Goal: Transaction & Acquisition: Book appointment/travel/reservation

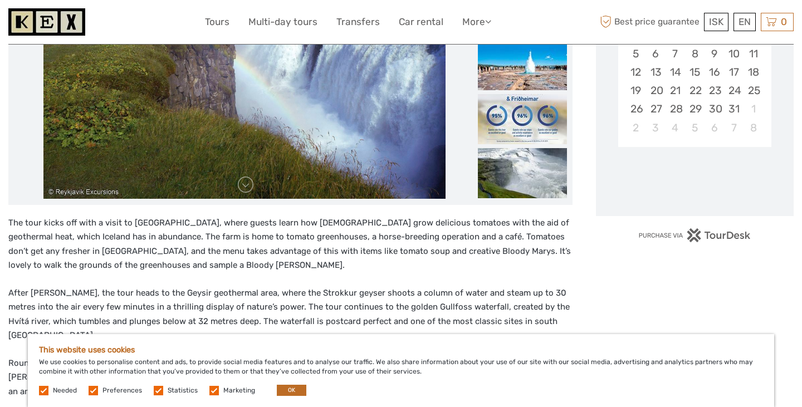
scroll to position [266, 0]
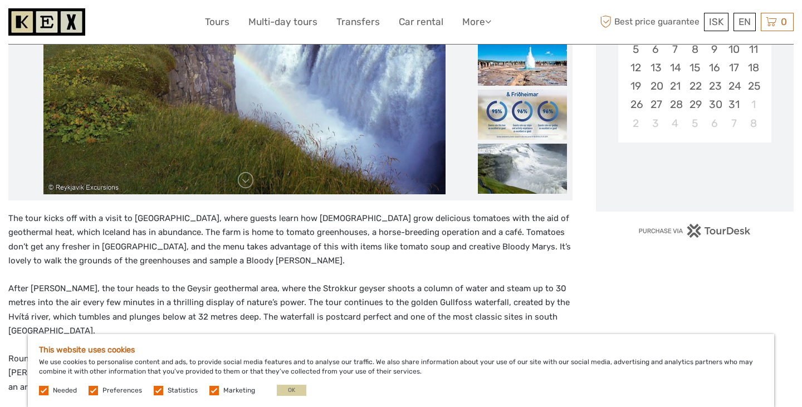
click at [288, 392] on button "OK" at bounding box center [292, 390] width 30 height 11
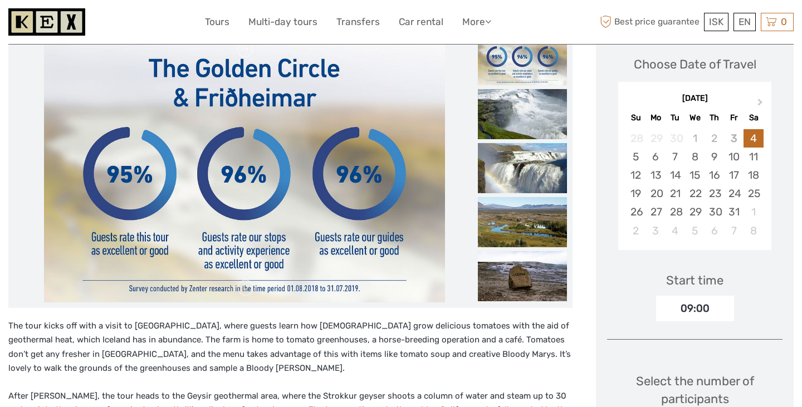
scroll to position [87, 0]
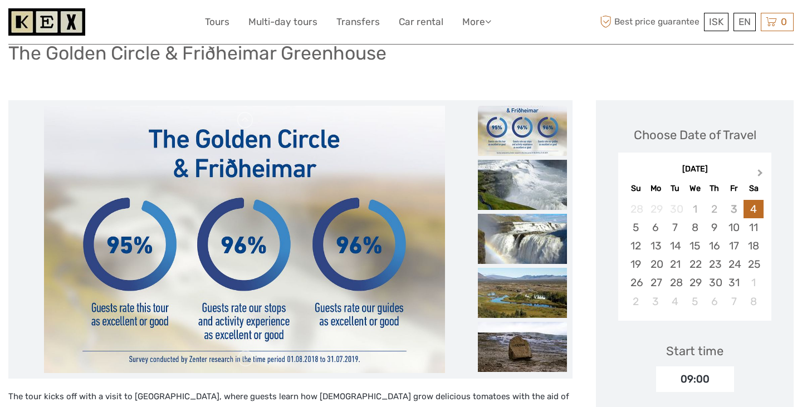
click at [760, 172] on span "Next Month" at bounding box center [760, 175] width 0 height 16
click at [675, 251] on div "11" at bounding box center [675, 246] width 19 height 18
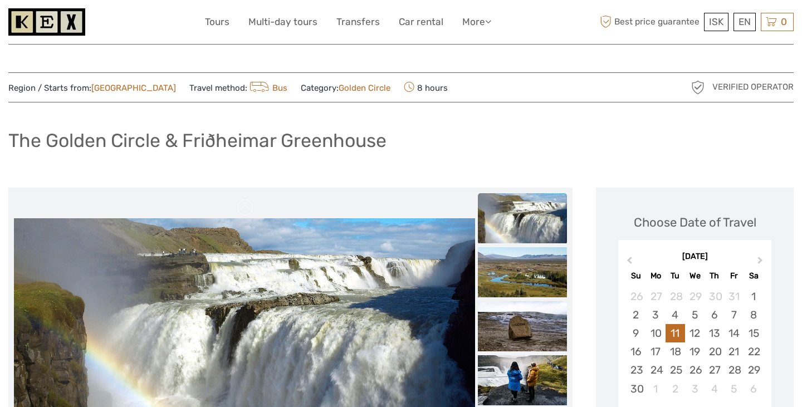
scroll to position [0, 0]
click at [344, 19] on link "Transfers" at bounding box center [357, 22] width 43 height 16
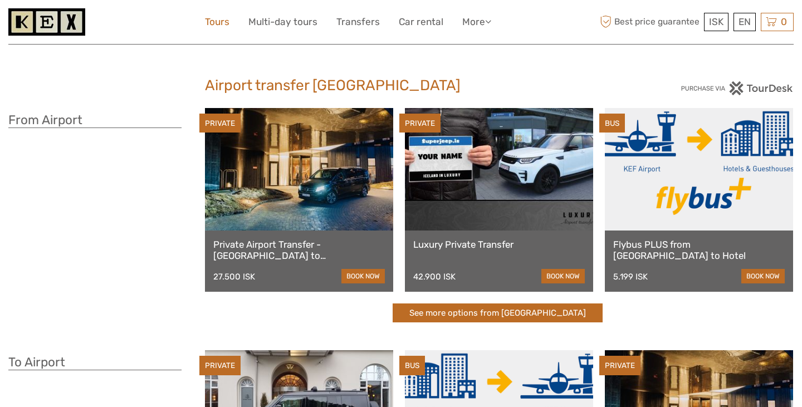
click at [222, 17] on link "Tours" at bounding box center [217, 22] width 25 height 16
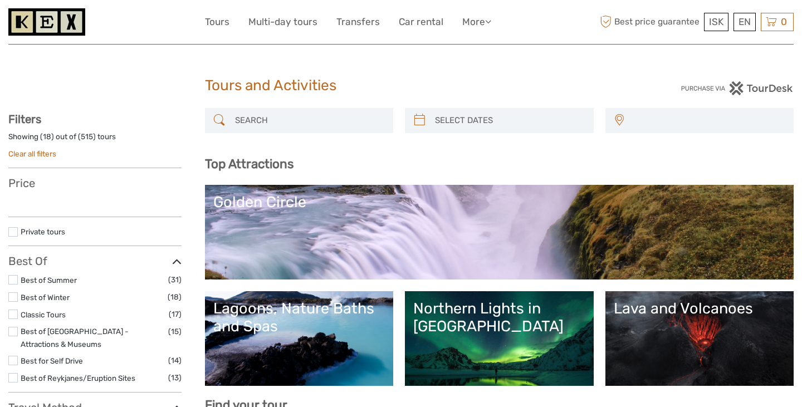
select select
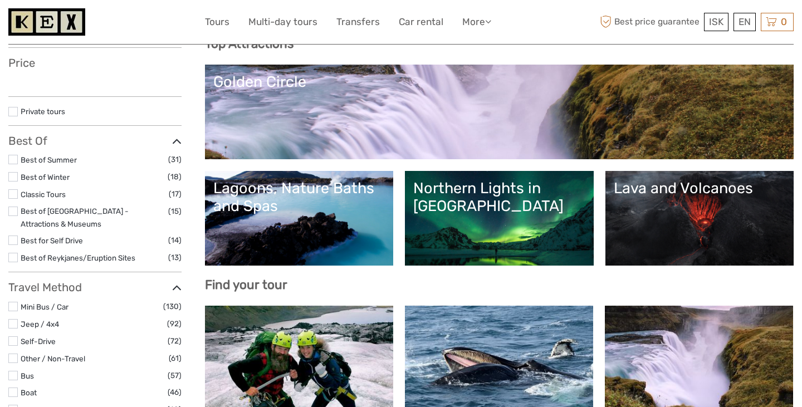
scroll to position [125, 0]
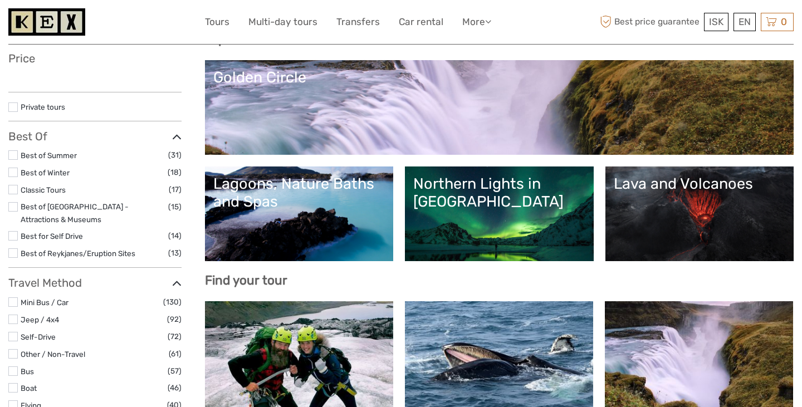
select select
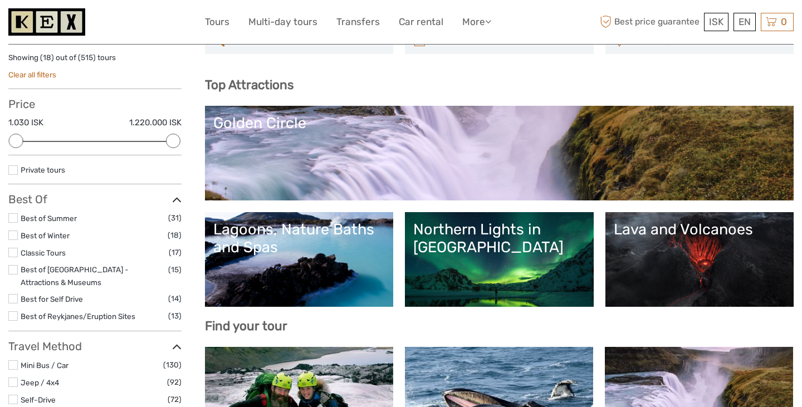
scroll to position [84, 0]
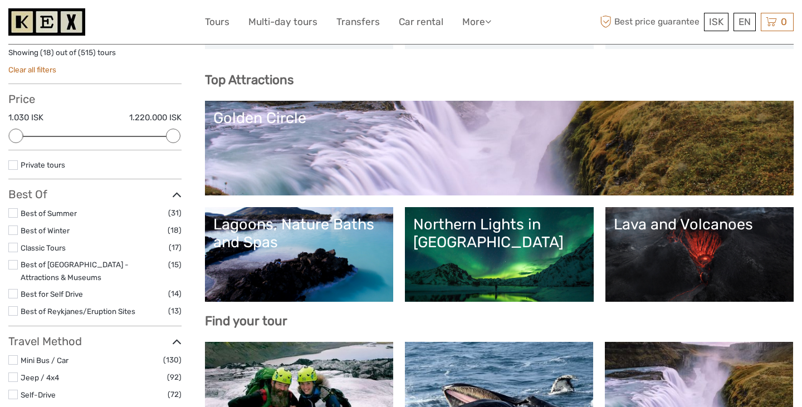
click at [15, 228] on label at bounding box center [12, 230] width 9 height 9
click at [0, 0] on input "checkbox" at bounding box center [0, 0] width 0 height 0
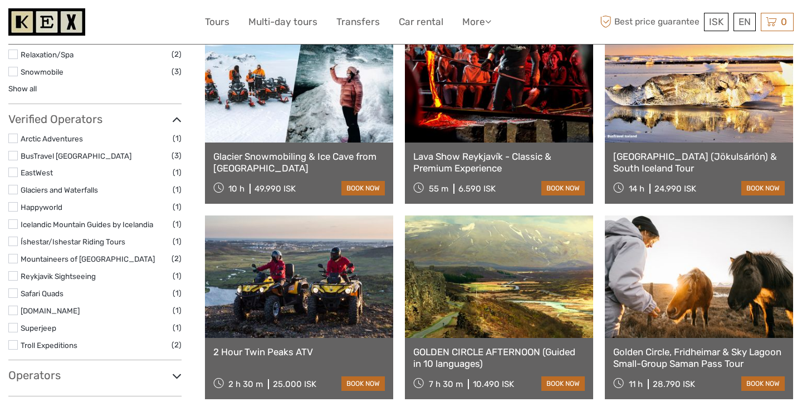
scroll to position [688, 0]
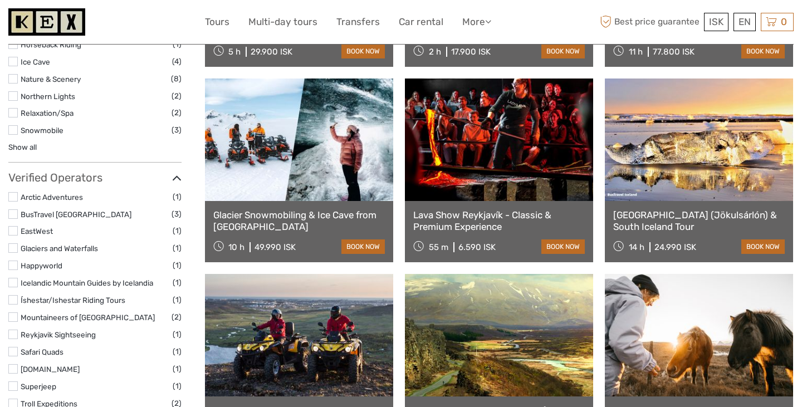
click at [638, 225] on link "Glacier Lagoon (Jökulsárlón) & South Iceland Tour" at bounding box center [699, 220] width 172 height 23
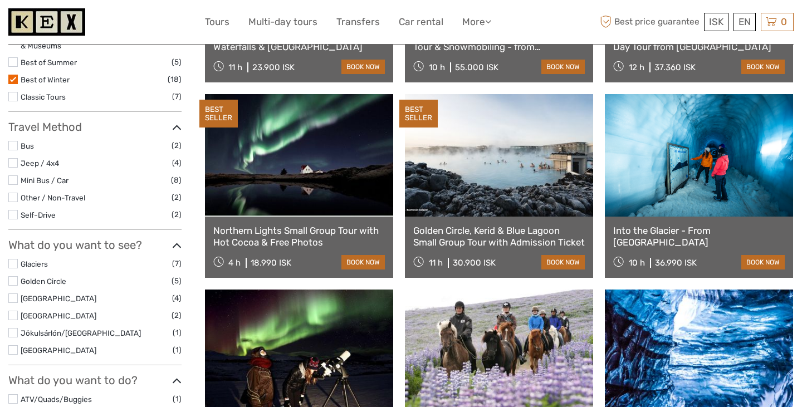
scroll to position [172, 0]
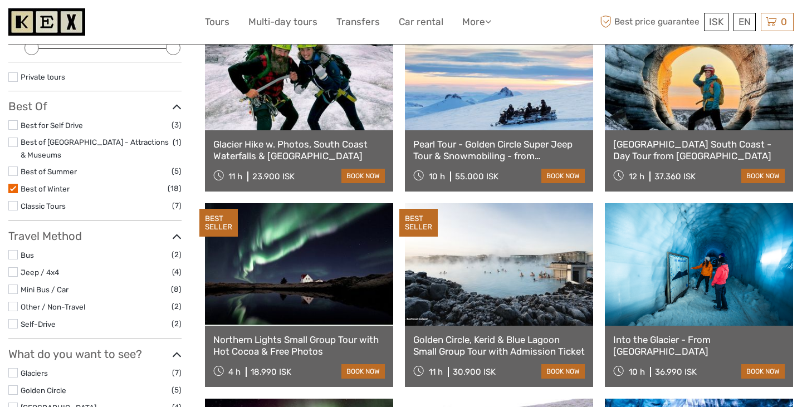
click at [14, 141] on label at bounding box center [12, 142] width 9 height 9
click at [0, 0] on input "checkbox" at bounding box center [0, 0] width 0 height 0
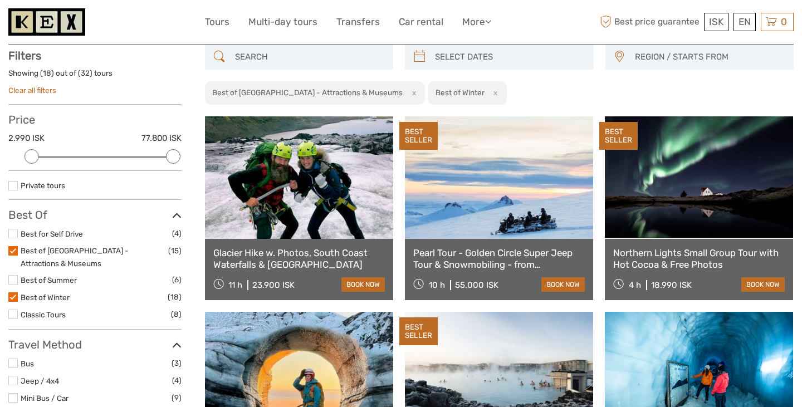
scroll to position [63, 0]
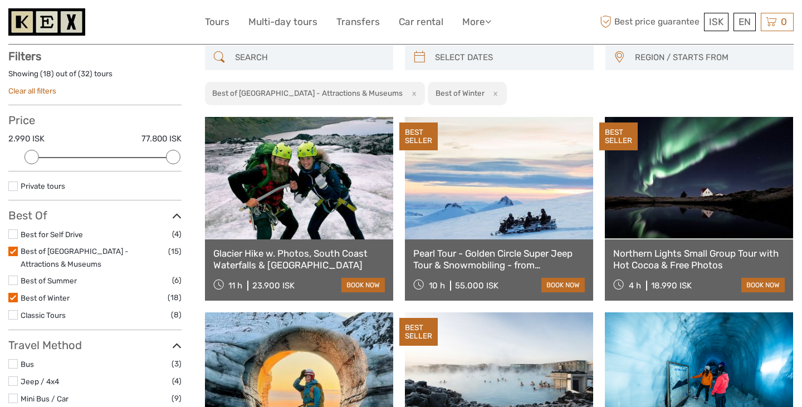
click at [12, 294] on label at bounding box center [12, 297] width 9 height 9
click at [0, 0] on input "checkbox" at bounding box center [0, 0] width 0 height 0
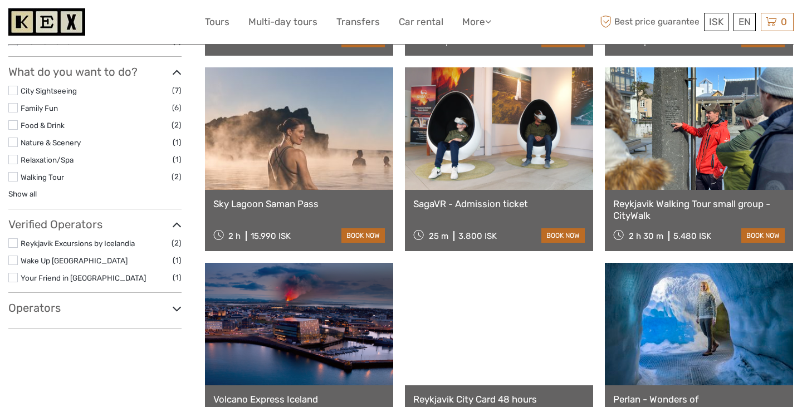
scroll to position [490, 0]
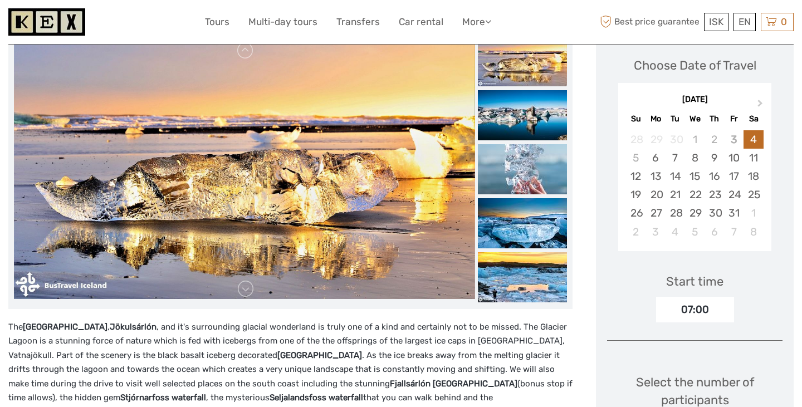
scroll to position [118, 0]
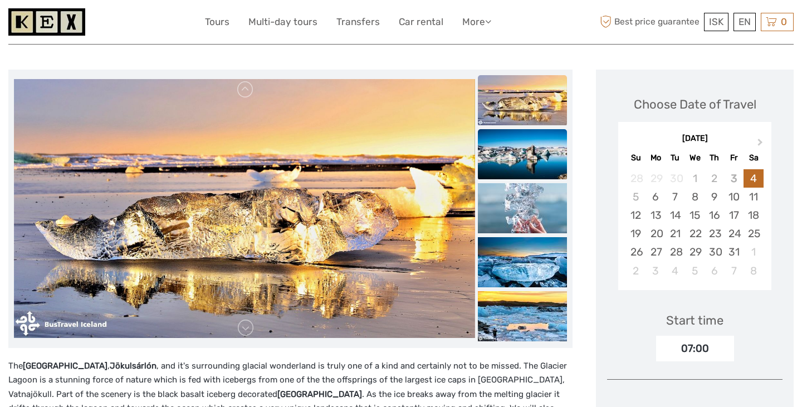
click at [511, 165] on img at bounding box center [522, 154] width 89 height 50
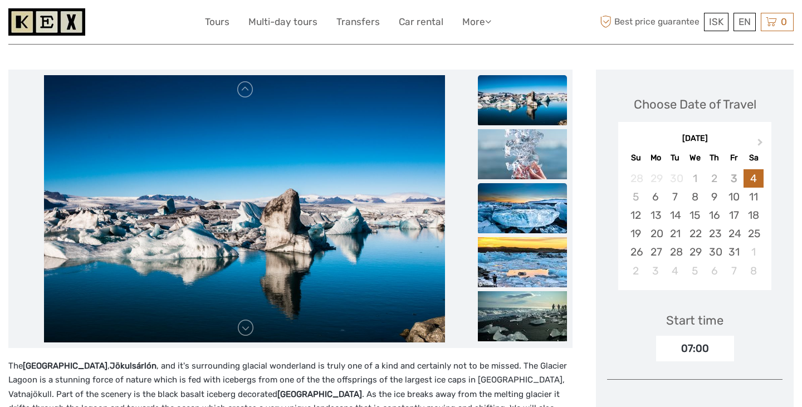
click at [518, 198] on img at bounding box center [522, 208] width 89 height 50
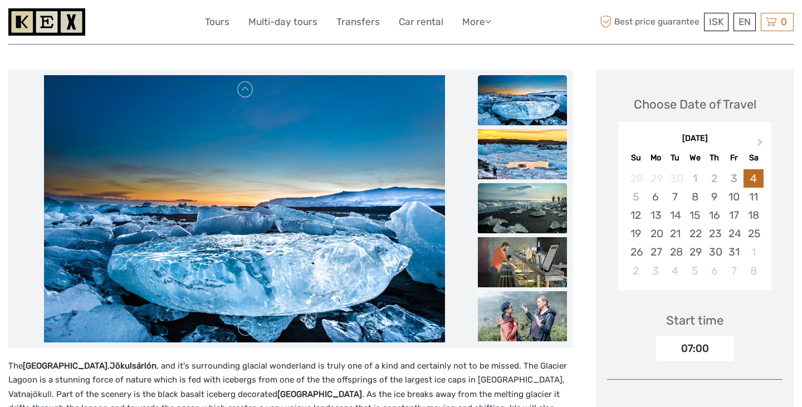
click at [516, 213] on img at bounding box center [522, 208] width 89 height 50
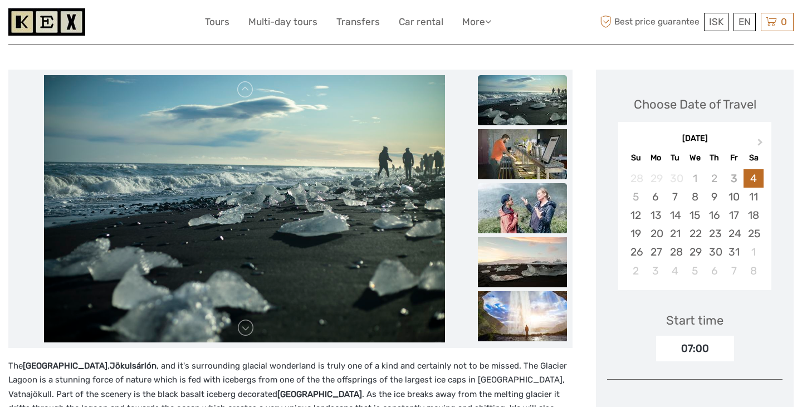
click at [519, 221] on img at bounding box center [522, 208] width 89 height 50
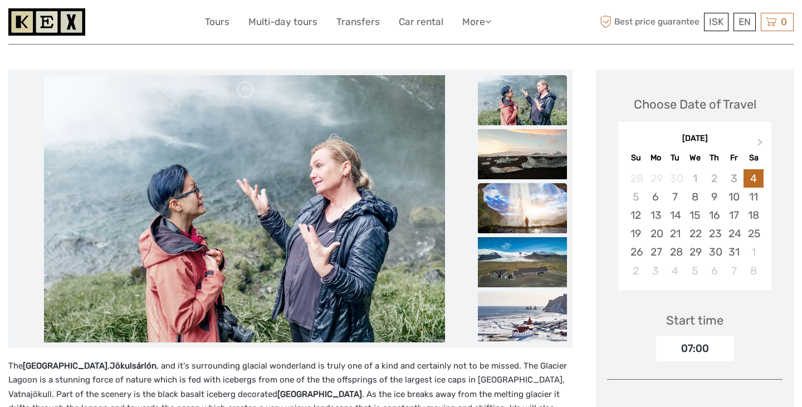
click at [516, 219] on img at bounding box center [522, 208] width 89 height 50
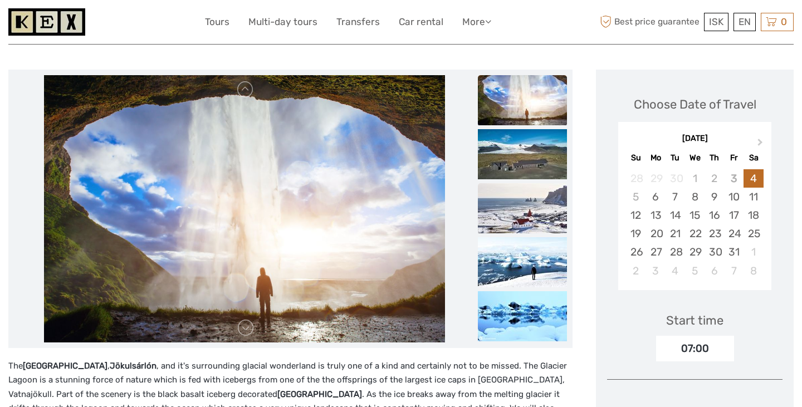
click at [516, 221] on img at bounding box center [522, 208] width 89 height 50
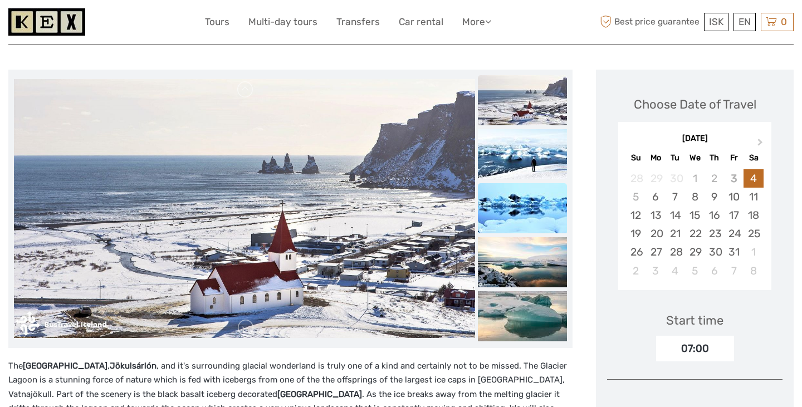
click at [517, 224] on img at bounding box center [522, 208] width 89 height 50
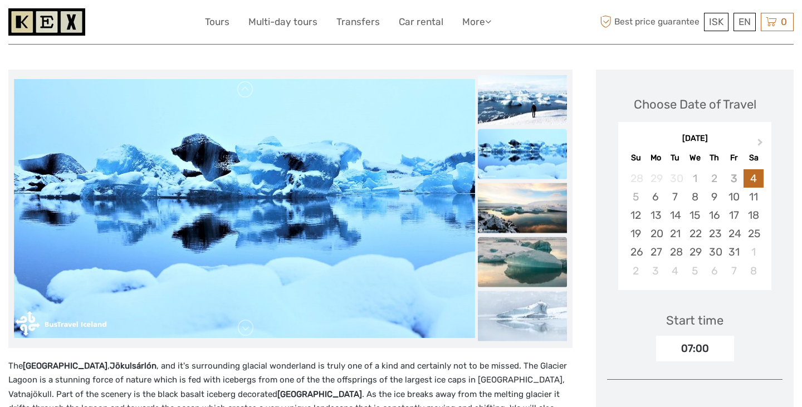
click at [519, 245] on img at bounding box center [522, 262] width 89 height 50
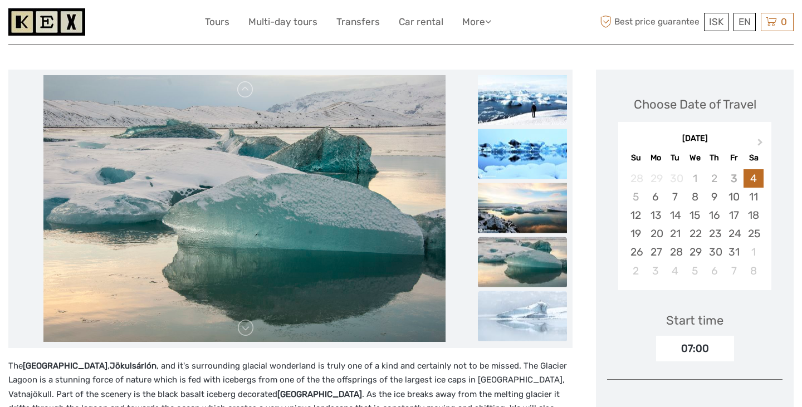
click at [526, 295] on img at bounding box center [522, 316] width 89 height 50
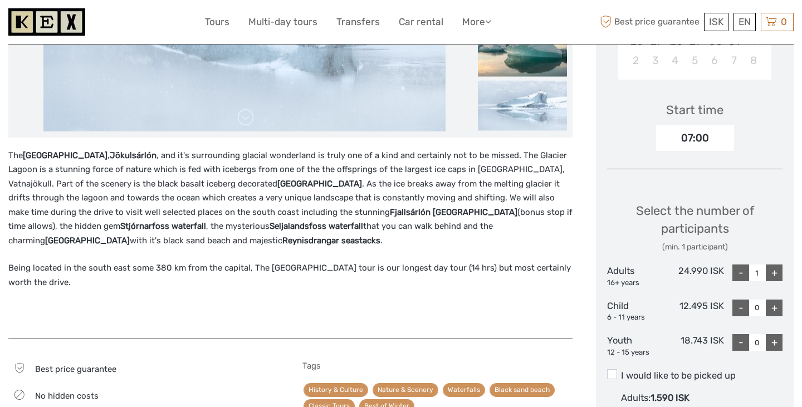
scroll to position [507, 0]
